Goal: Communication & Community: Participate in discussion

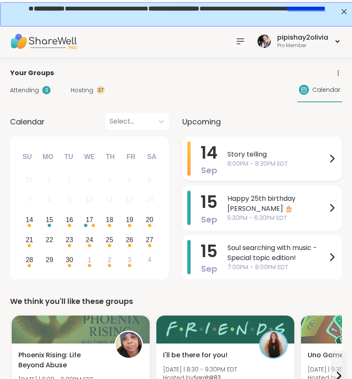
click at [274, 174] on div "Story telling 8:00PM - 8:30PM EDT" at bounding box center [281, 159] width 109 height 34
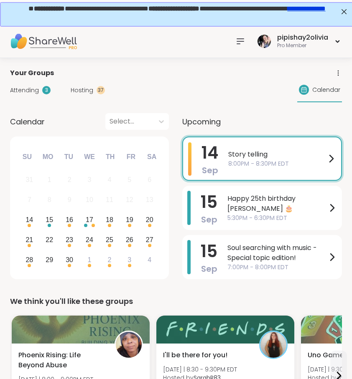
click at [226, 162] on div "14 Sep Story telling 8:00PM - 8:30PM EDT" at bounding box center [262, 159] width 160 height 44
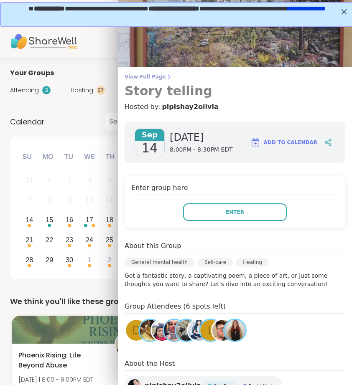
click at [159, 75] on span "View Full Page" at bounding box center [234, 76] width 220 height 7
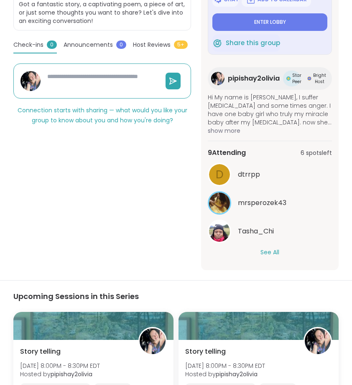
scroll to position [229, 0]
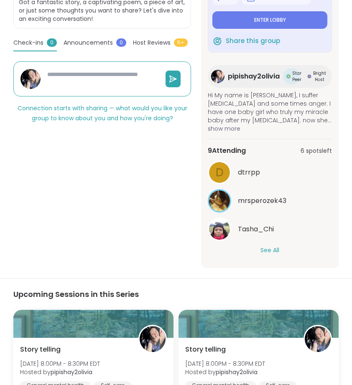
click at [276, 246] on div "d dtrrpp mrsperozek43 Tasha_Chi See All" at bounding box center [270, 208] width 124 height 94
click at [269, 250] on button "See All" at bounding box center [269, 250] width 19 height 9
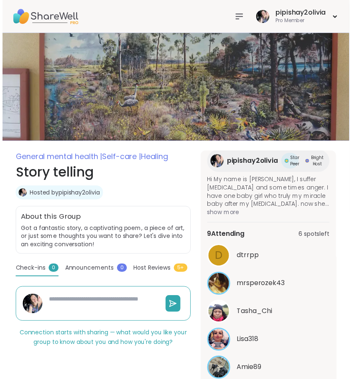
scroll to position [0, 0]
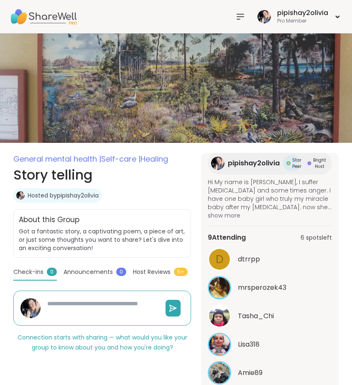
click at [239, 12] on icon at bounding box center [240, 17] width 10 height 10
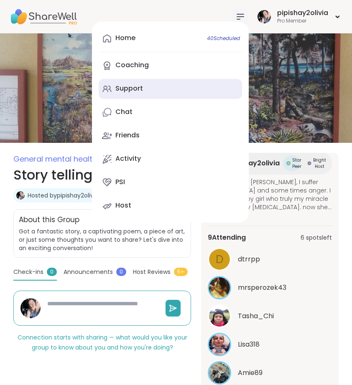
click at [188, 86] on link "Support" at bounding box center [170, 89] width 143 height 20
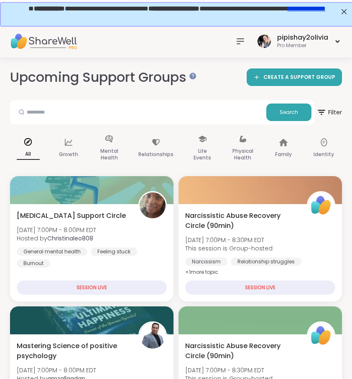
click at [247, 46] on div at bounding box center [240, 41] width 17 height 17
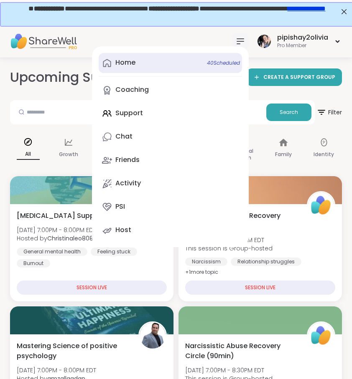
click at [115, 72] on link "Home 40 Scheduled" at bounding box center [170, 63] width 143 height 20
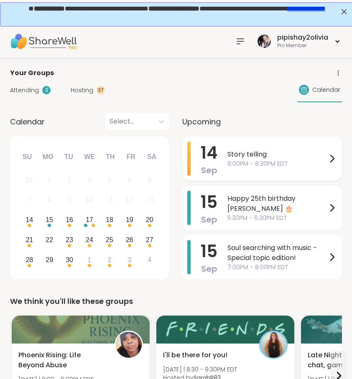
click at [291, 168] on span "8:00PM - 8:30PM EDT" at bounding box center [276, 164] width 99 height 9
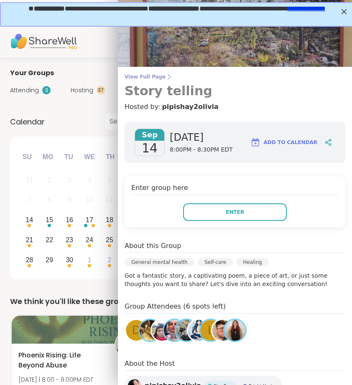
click at [152, 76] on span "View Full Page" at bounding box center [234, 76] width 220 height 7
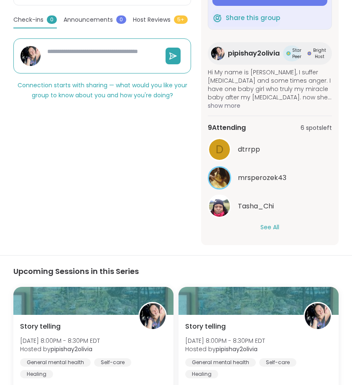
scroll to position [336, 0]
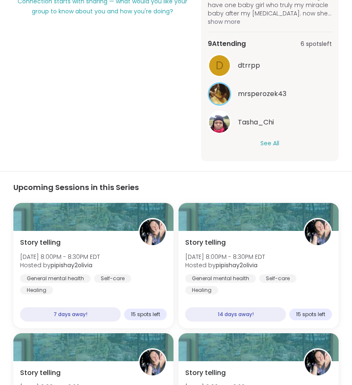
click at [275, 140] on button "See All" at bounding box center [269, 143] width 19 height 9
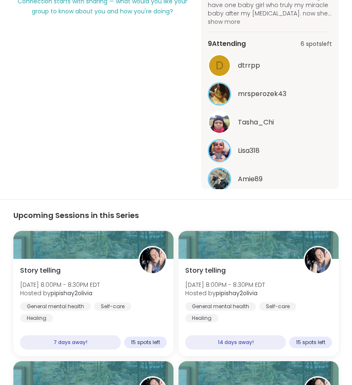
scroll to position [0, 0]
click at [138, 56] on div "General mental health | Self-care | Healing Story telling Hosted by pipishay2ol…" at bounding box center [101, 3] width 177 height 372
click at [138, 55] on div "General mental health | Self-care | Healing Story telling Hosted by pipishay2ol…" at bounding box center [101, 3] width 177 height 372
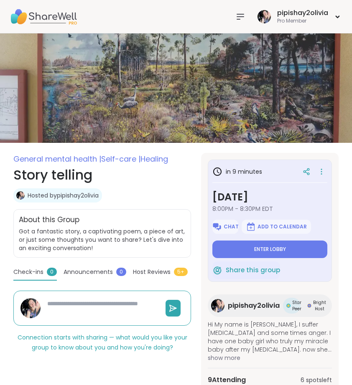
click at [240, 13] on icon at bounding box center [240, 17] width 10 height 10
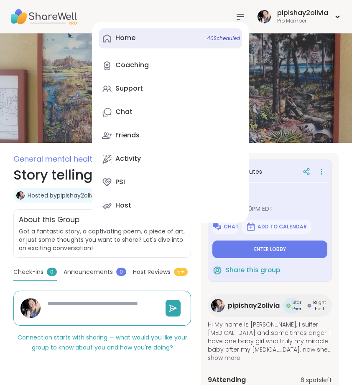
click at [200, 32] on link "Home 40 Scheduled" at bounding box center [170, 38] width 143 height 20
type textarea "*"
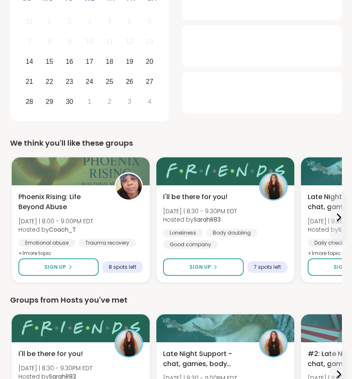
scroll to position [159, 0]
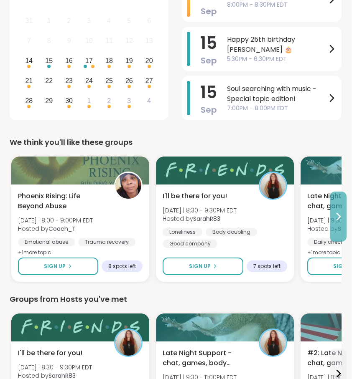
click at [330, 217] on button at bounding box center [337, 217] width 17 height 50
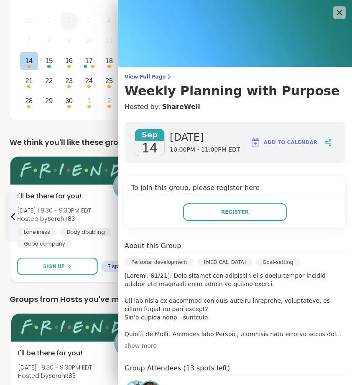
click at [71, 15] on div "2" at bounding box center [69, 21] width 18 height 18
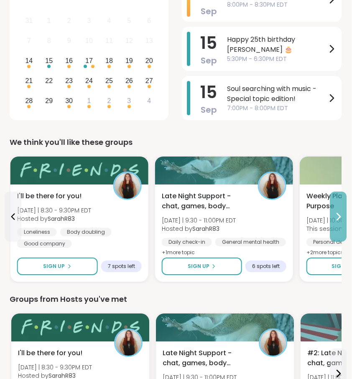
click at [342, 207] on button at bounding box center [337, 217] width 17 height 50
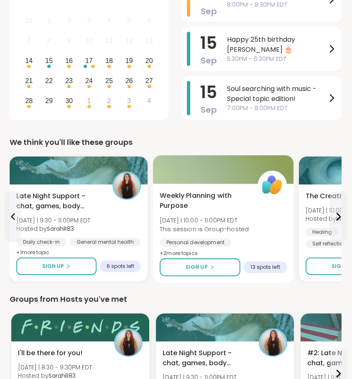
click at [267, 215] on div "Weekly Planning with Purpose Sun 9/14 | 10:00 - 11:00PM EDT This session is Gro…" at bounding box center [223, 225] width 127 height 68
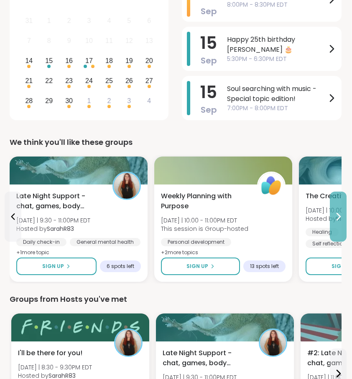
click at [341, 218] on icon at bounding box center [338, 217] width 10 height 10
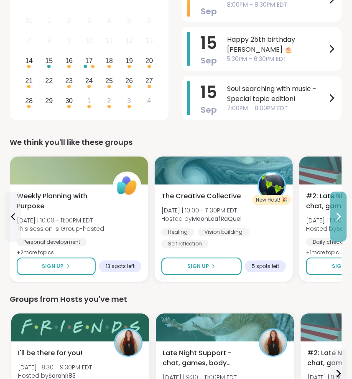
click at [339, 219] on icon at bounding box center [338, 217] width 10 height 10
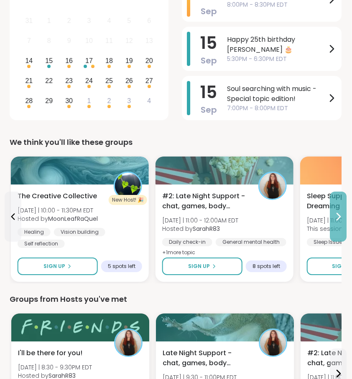
click at [339, 219] on icon at bounding box center [338, 217] width 10 height 10
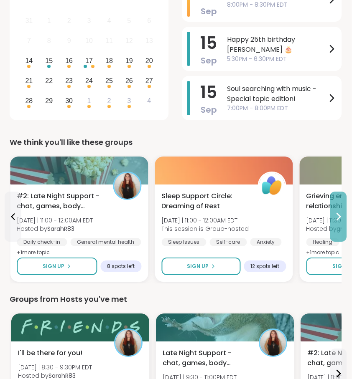
click at [339, 219] on icon at bounding box center [338, 217] width 10 height 10
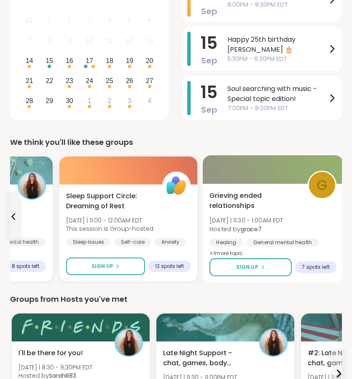
scroll to position [159, 0]
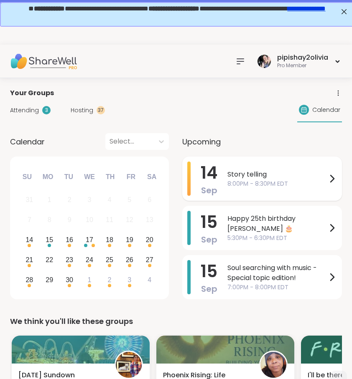
click at [270, 191] on div "Story telling 8:00PM - 8:30PM EDT" at bounding box center [281, 179] width 109 height 34
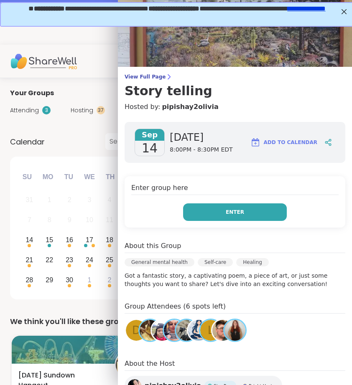
click at [249, 213] on button "Enter" at bounding box center [235, 212] width 104 height 18
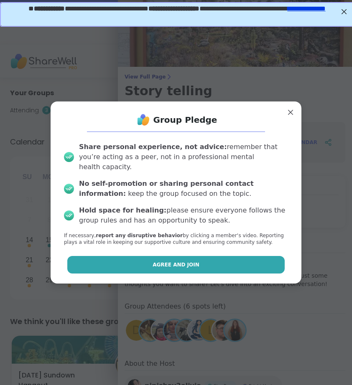
click at [243, 257] on button "Agree and Join" at bounding box center [176, 265] width 218 height 18
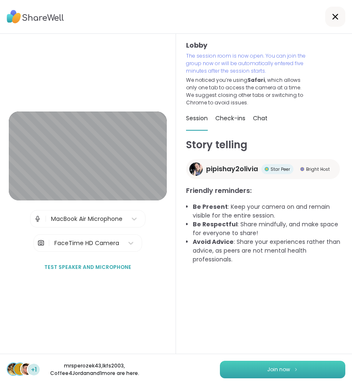
click at [289, 376] on button "Join now" at bounding box center [282, 370] width 125 height 18
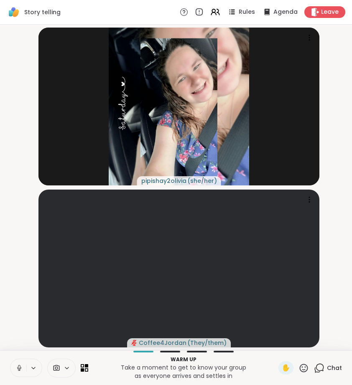
click at [17, 365] on icon at bounding box center [19, 368] width 8 height 8
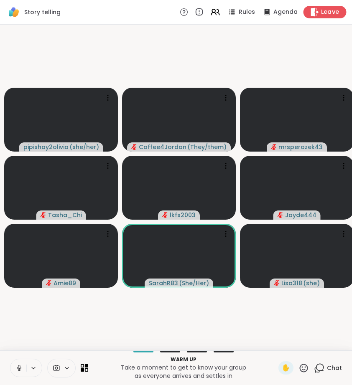
click at [328, 16] on span "Leave" at bounding box center [330, 12] width 18 height 9
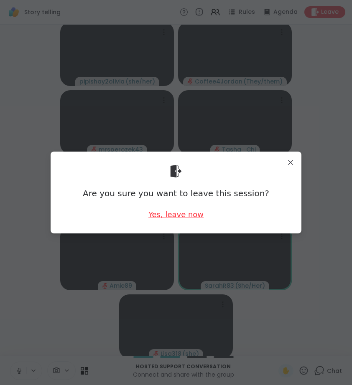
click at [158, 217] on div "Yes, leave now" at bounding box center [175, 214] width 55 height 10
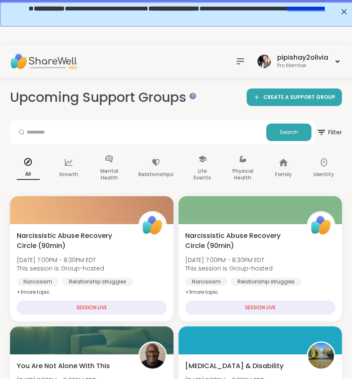
click at [250, 60] on div "pipishay2olivia Pro Member" at bounding box center [287, 61] width 110 height 20
click at [239, 66] on icon at bounding box center [240, 61] width 10 height 10
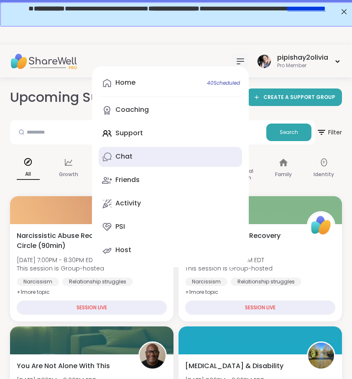
click at [174, 151] on link "Chat" at bounding box center [170, 157] width 143 height 20
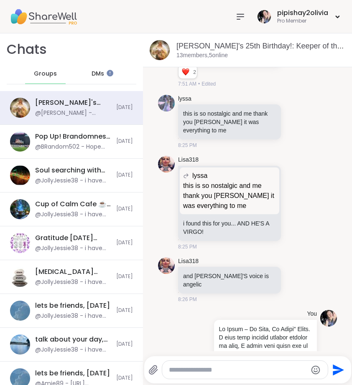
click at [54, 72] on div "Groups" at bounding box center [45, 74] width 41 height 20
click at [240, 12] on icon at bounding box center [240, 17] width 10 height 10
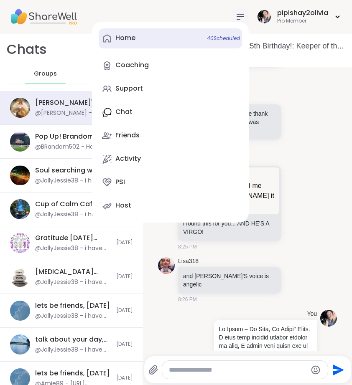
click at [139, 43] on link "Home 40 Scheduled" at bounding box center [170, 38] width 143 height 20
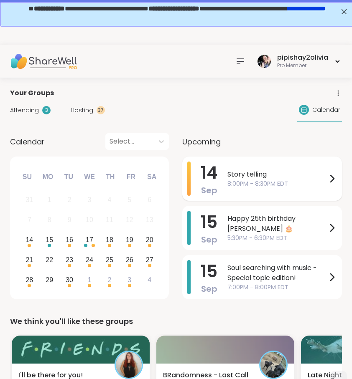
click at [237, 179] on span "Story telling" at bounding box center [276, 175] width 99 height 10
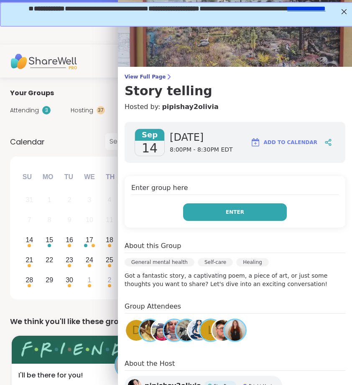
click at [239, 206] on button "Enter" at bounding box center [235, 212] width 104 height 18
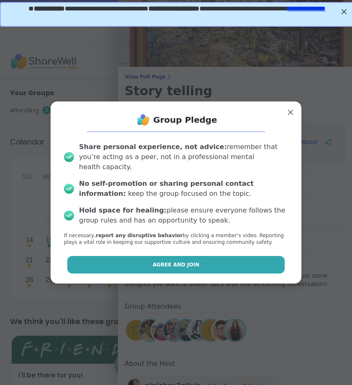
click at [218, 261] on button "Agree and Join" at bounding box center [176, 265] width 218 height 18
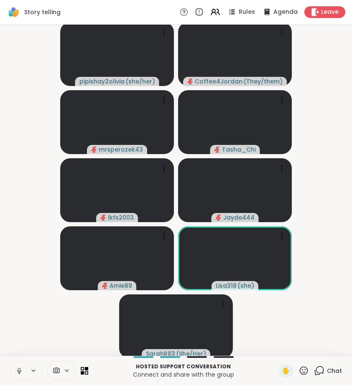
click at [19, 372] on icon at bounding box center [19, 371] width 8 height 8
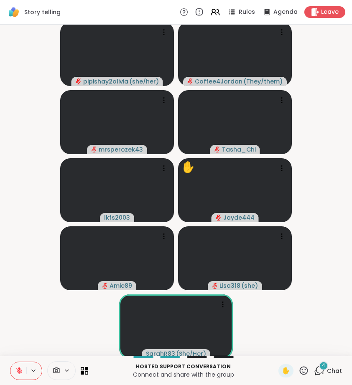
click at [303, 334] on video-player-container "pipishay2olivia ( she/her ) Coffee4Jordan ( They/them ) mrsperozek43 Tasha_Chi …" at bounding box center [176, 190] width 342 height 324
click at [323, 365] on span "4" at bounding box center [323, 365] width 3 height 7
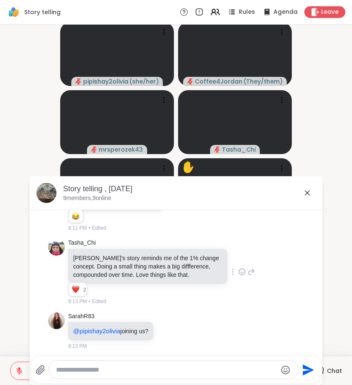
scroll to position [132, 0]
click at [306, 189] on icon at bounding box center [307, 193] width 10 height 10
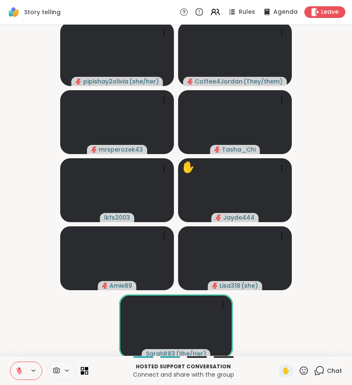
click at [323, 369] on icon at bounding box center [319, 370] width 10 height 10
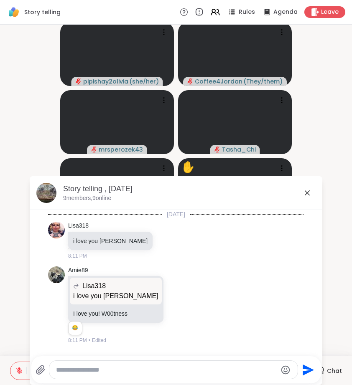
scroll to position [113, 0]
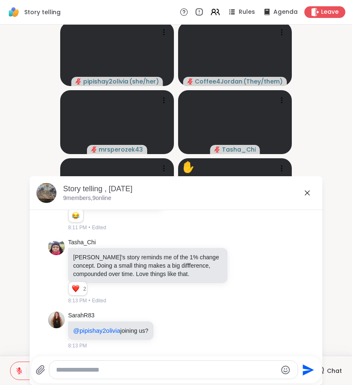
click at [207, 362] on div at bounding box center [173, 370] width 248 height 18
click at [207, 368] on textarea "Type your message" at bounding box center [166, 370] width 221 height 8
paste textarea "**********"
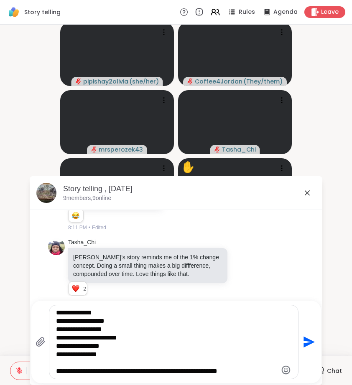
scroll to position [3, 0]
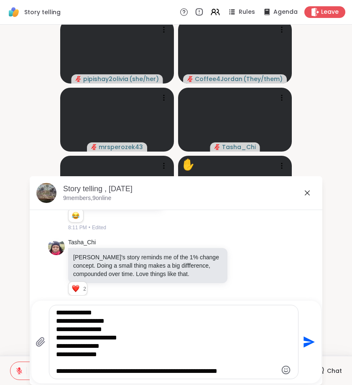
drag, startPoint x: 246, startPoint y: 369, endPoint x: 82, endPoint y: 365, distance: 163.7
click at [82, 365] on textarea "**********" at bounding box center [166, 342] width 221 height 67
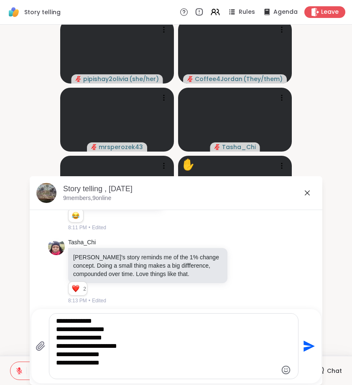
paste textarea "**********"
type textarea "**********"
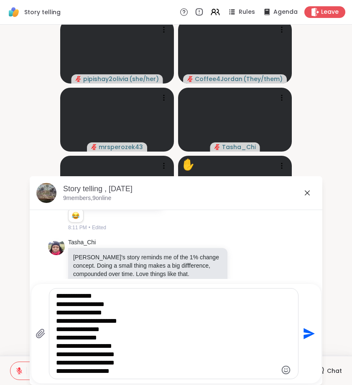
click at [127, 372] on textarea "**********" at bounding box center [166, 334] width 221 height 84
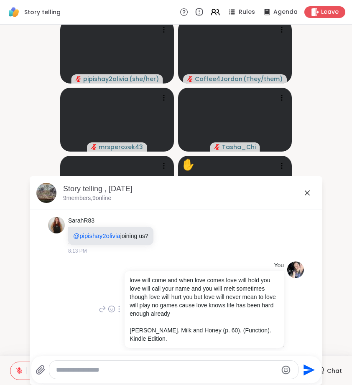
scroll to position [212, 0]
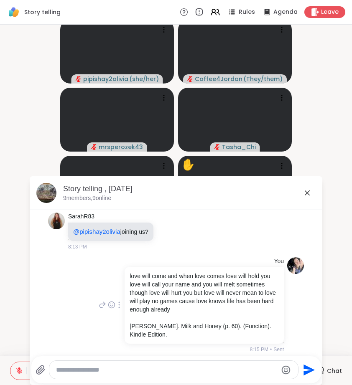
click at [115, 302] on div at bounding box center [119, 305] width 8 height 10
click at [116, 314] on icon at bounding box center [119, 317] width 6 height 7
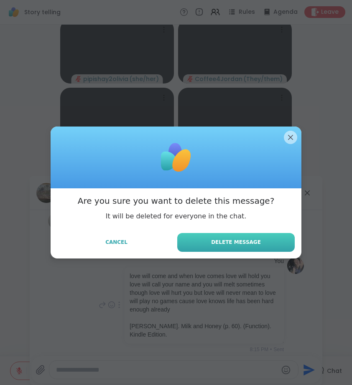
click at [230, 235] on button "Delete Message" at bounding box center [235, 242] width 117 height 19
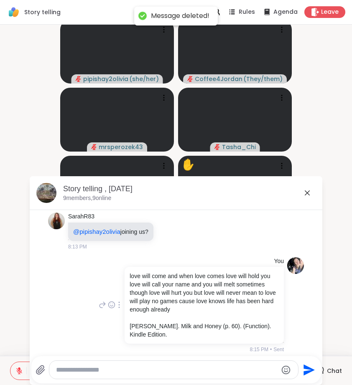
scroll to position [158, 0]
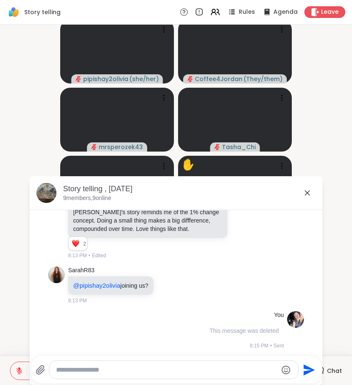
click at [136, 367] on textarea "Type your message" at bounding box center [166, 370] width 221 height 8
paste textarea "**********"
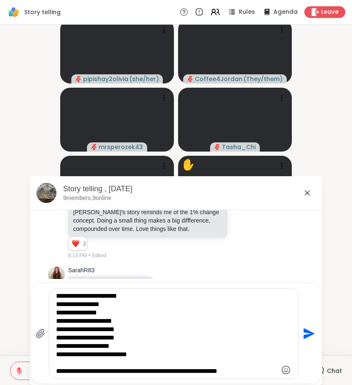
scroll to position [25, 0]
drag, startPoint x: 56, startPoint y: 371, endPoint x: 220, endPoint y: 373, distance: 164.1
click at [220, 373] on textarea "**********" at bounding box center [166, 334] width 221 height 84
click at [174, 352] on textarea "**********" at bounding box center [166, 334] width 221 height 84
drag, startPoint x: 140, startPoint y: 372, endPoint x: 238, endPoint y: 380, distance: 98.9
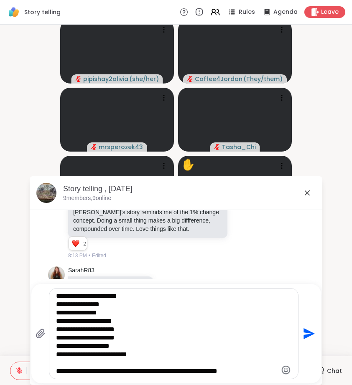
click at [238, 380] on div "**********" at bounding box center [175, 333] width 289 height 99
type textarea "**********"
click at [307, 332] on icon "Send" at bounding box center [308, 333] width 11 height 11
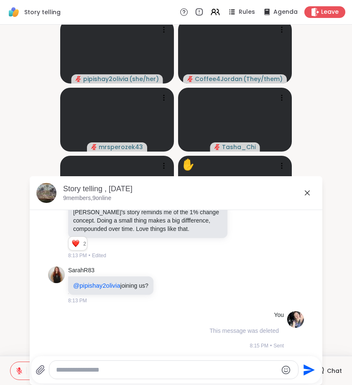
scroll to position [252, 0]
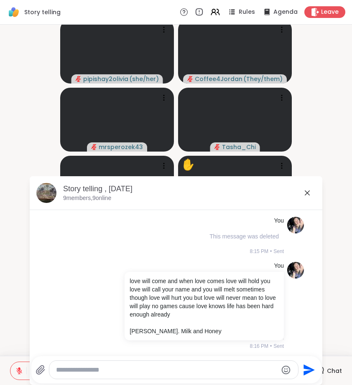
click at [309, 193] on icon at bounding box center [307, 193] width 10 height 10
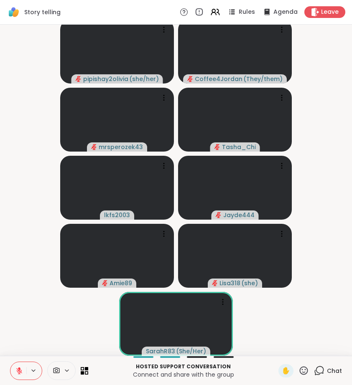
click at [308, 322] on video-player-container "pipishay2olivia ( she/her ) Coffee4Jordan ( They/them ) mrsperozek43 Tasha_Chi …" at bounding box center [176, 187] width 342 height 324
click at [322, 372] on icon at bounding box center [319, 370] width 10 height 10
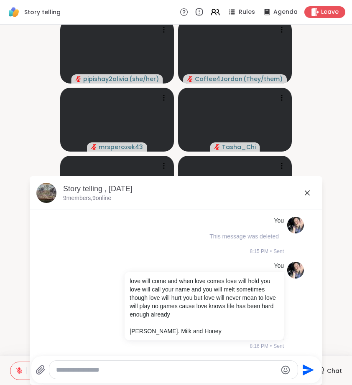
click at [233, 367] on textarea "Type your message" at bounding box center [166, 370] width 221 height 8
type textarea "*"
type textarea "**********"
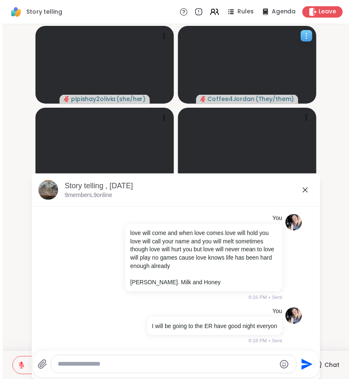
scroll to position [0, 0]
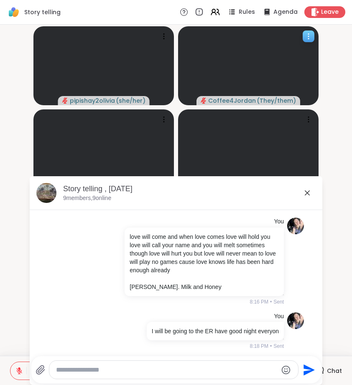
click at [312, 57] on video at bounding box center [248, 65] width 140 height 79
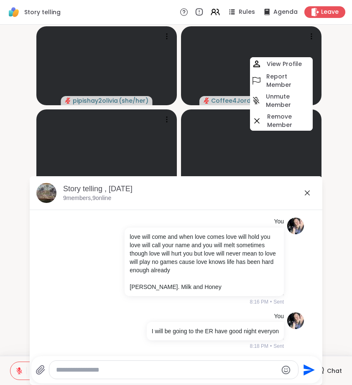
click at [332, 18] on div "Story telling Rules Agenda Leave" at bounding box center [176, 12] width 352 height 25
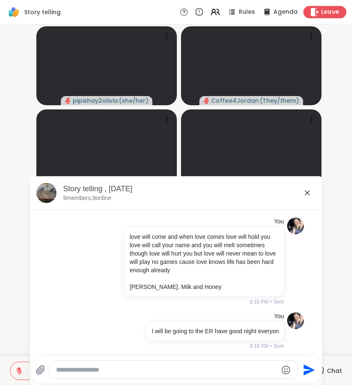
click at [333, 11] on span "Leave" at bounding box center [330, 12] width 18 height 9
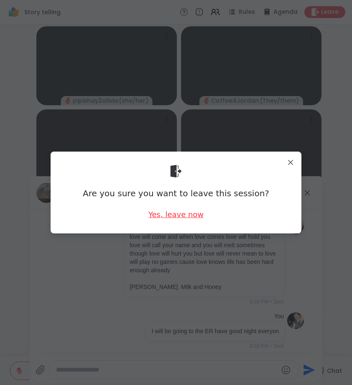
click at [184, 215] on div "Yes, leave now" at bounding box center [175, 214] width 55 height 10
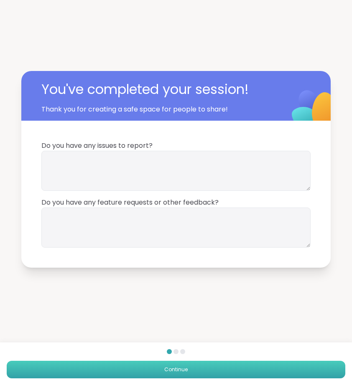
click at [306, 364] on button "Continue" at bounding box center [176, 370] width 338 height 18
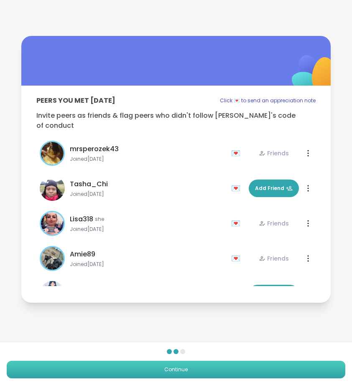
click at [258, 372] on button "Continue" at bounding box center [176, 370] width 338 height 18
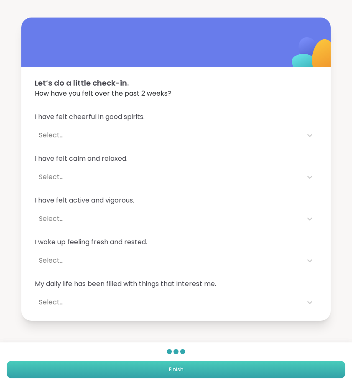
click at [258, 367] on button "Finish" at bounding box center [176, 370] width 338 height 18
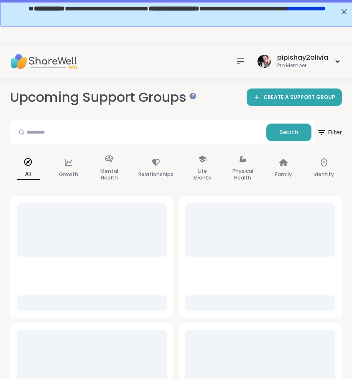
click at [238, 65] on icon at bounding box center [240, 61] width 10 height 10
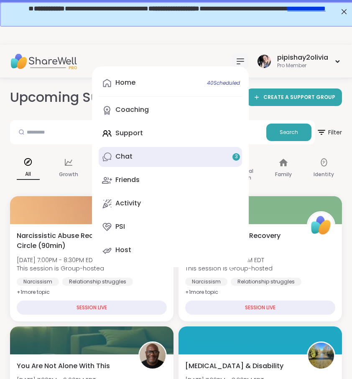
click at [210, 165] on link "Chat 3" at bounding box center [170, 157] width 143 height 20
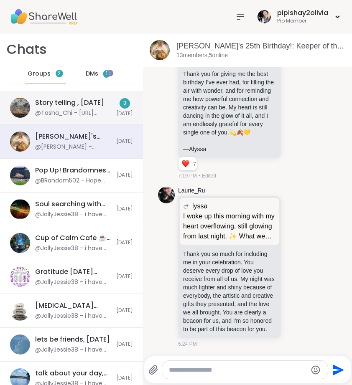
click at [95, 106] on div "Story telling , Sep 14" at bounding box center [69, 102] width 69 height 9
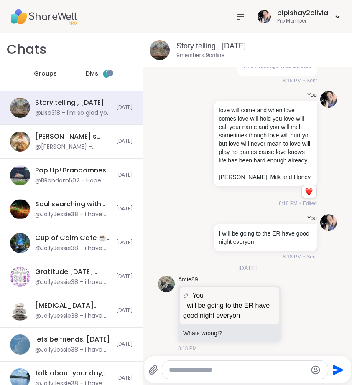
scroll to position [286, 0]
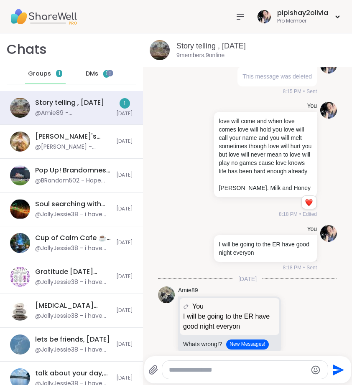
click at [262, 348] on button "New Messages!" at bounding box center [247, 344] width 42 height 10
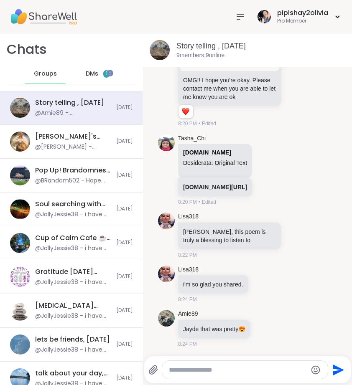
click at [96, 78] on div "DMs 1" at bounding box center [97, 74] width 41 height 20
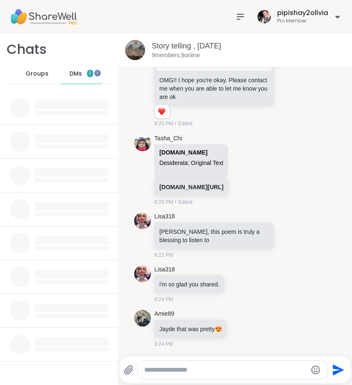
scroll to position [628, 0]
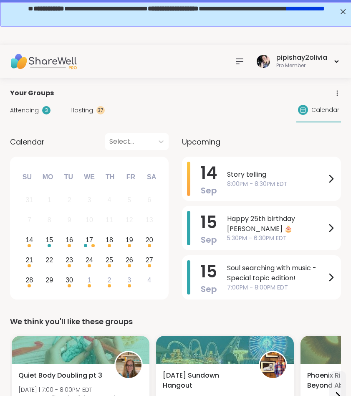
click at [237, 68] on div at bounding box center [239, 61] width 17 height 17
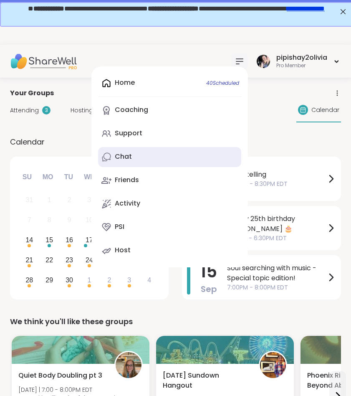
click at [183, 156] on link "Chat" at bounding box center [169, 157] width 143 height 20
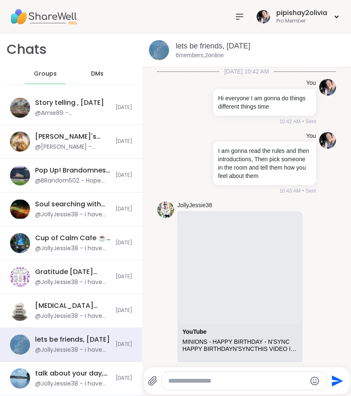
click at [91, 71] on span "DMs" at bounding box center [97, 74] width 13 height 8
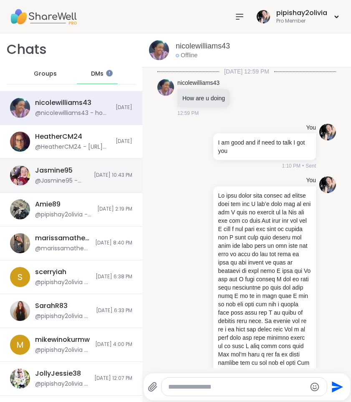
scroll to position [1218, 0]
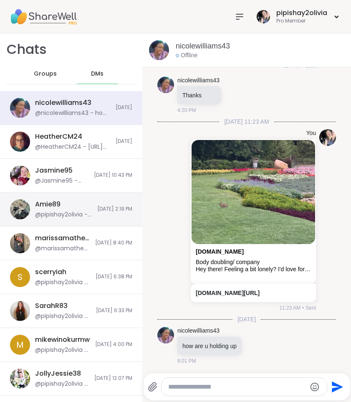
click at [58, 216] on div "@pipishay2olivia - have fun" at bounding box center [63, 214] width 57 height 8
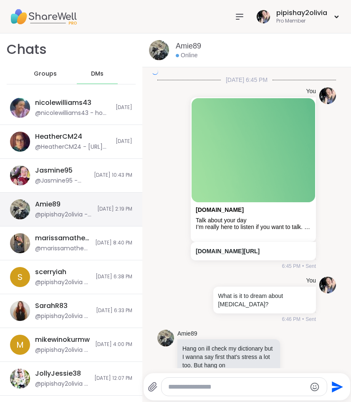
scroll to position [2468, 0]
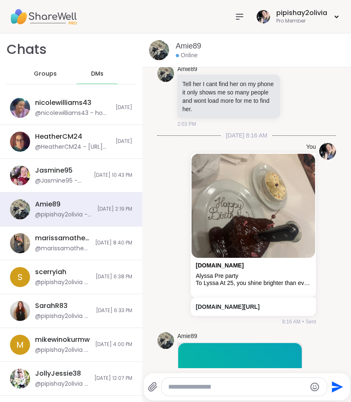
click at [207, 385] on textarea "Type your message" at bounding box center [237, 386] width 138 height 8
paste textarea "**********"
type textarea "**********"
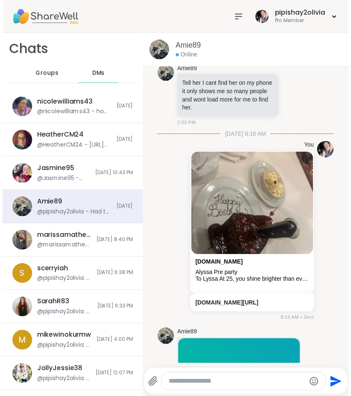
scroll to position [3211, 0]
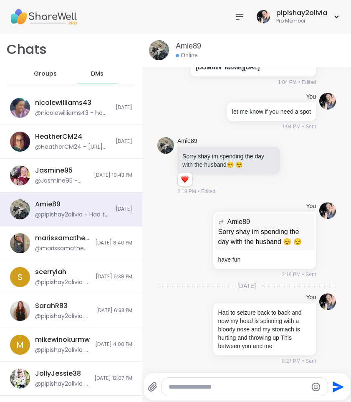
click at [238, 18] on icon at bounding box center [240, 17] width 10 height 10
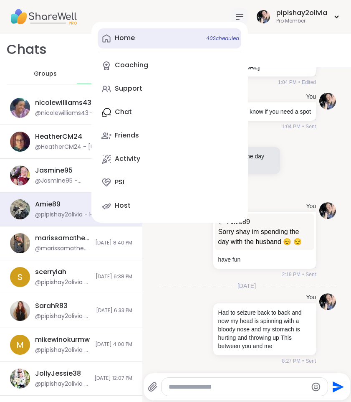
click at [153, 29] on link "Home 40 Scheduled" at bounding box center [169, 38] width 143 height 20
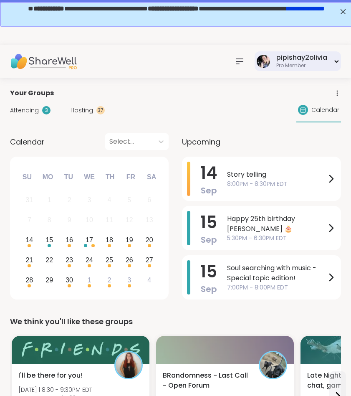
click at [300, 68] on div "Pro Member" at bounding box center [301, 65] width 51 height 7
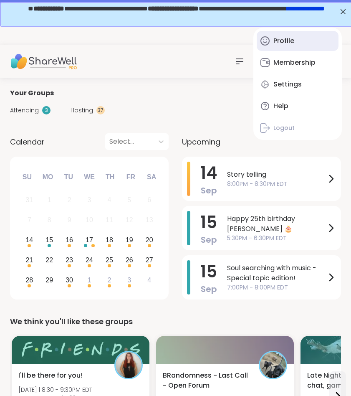
click at [289, 43] on div "Profile" at bounding box center [283, 40] width 21 height 9
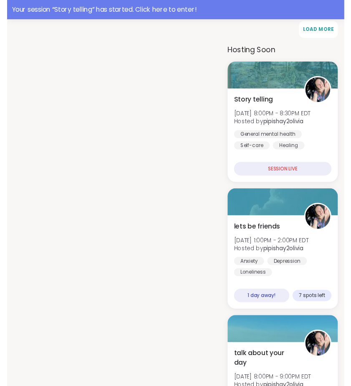
scroll to position [672, 0]
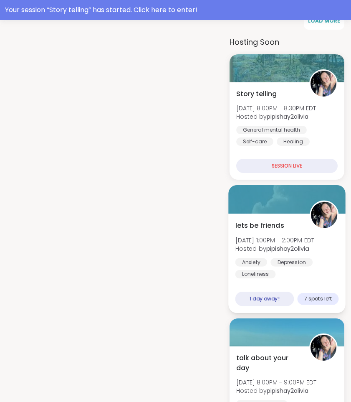
click at [331, 295] on span "7 spots left" at bounding box center [318, 298] width 28 height 7
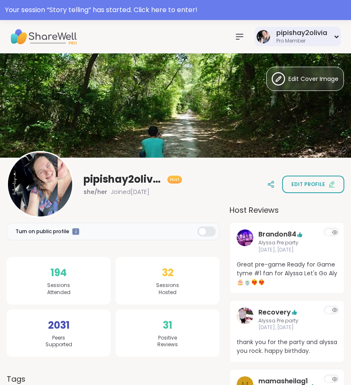
scroll to position [0, 0]
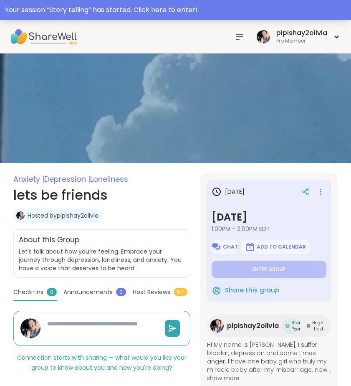
type textarea "*"
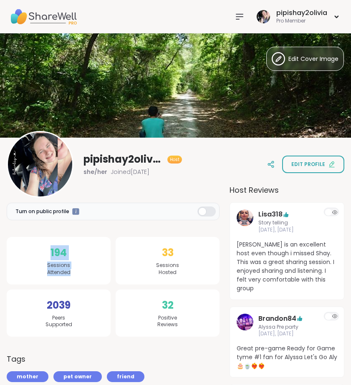
drag, startPoint x: 48, startPoint y: 257, endPoint x: 87, endPoint y: 274, distance: 41.9
click at [88, 275] on div "194 Sessions Attended" at bounding box center [59, 261] width 104 height 48
